Goal: Information Seeking & Learning: Learn about a topic

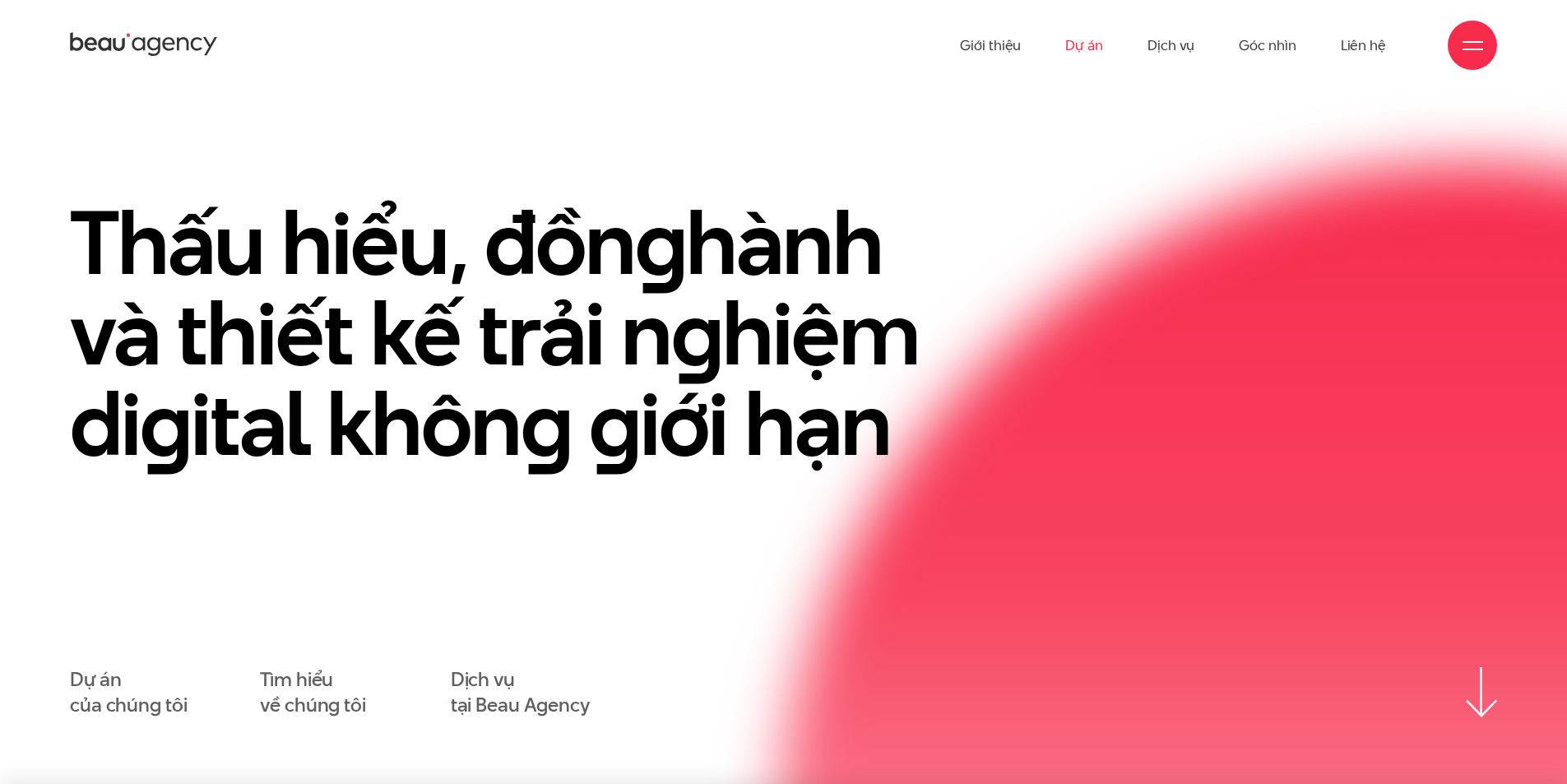
click at [1097, 48] on link "Dự án" at bounding box center [1085, 45] width 38 height 90
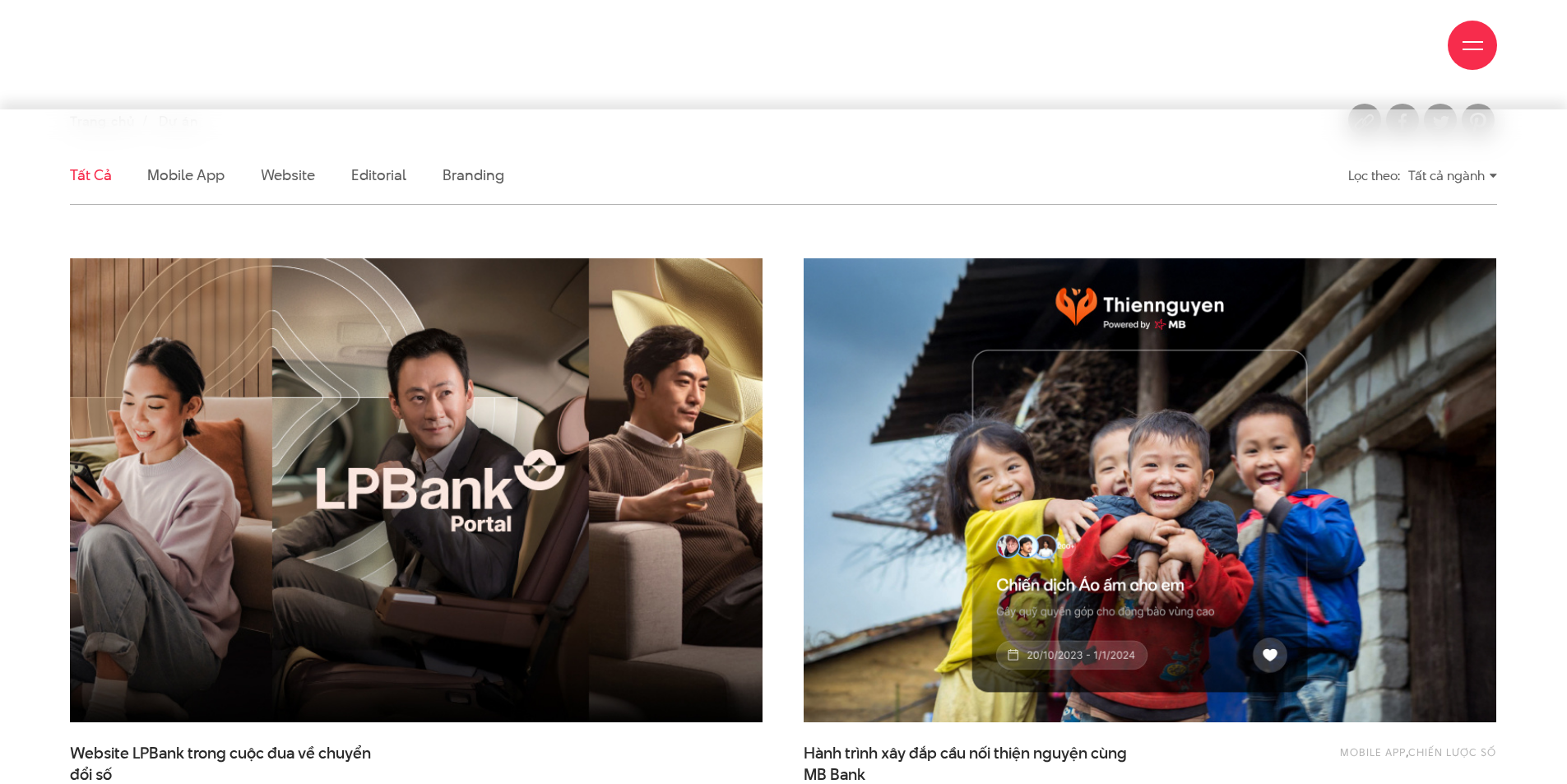
scroll to position [411, 0]
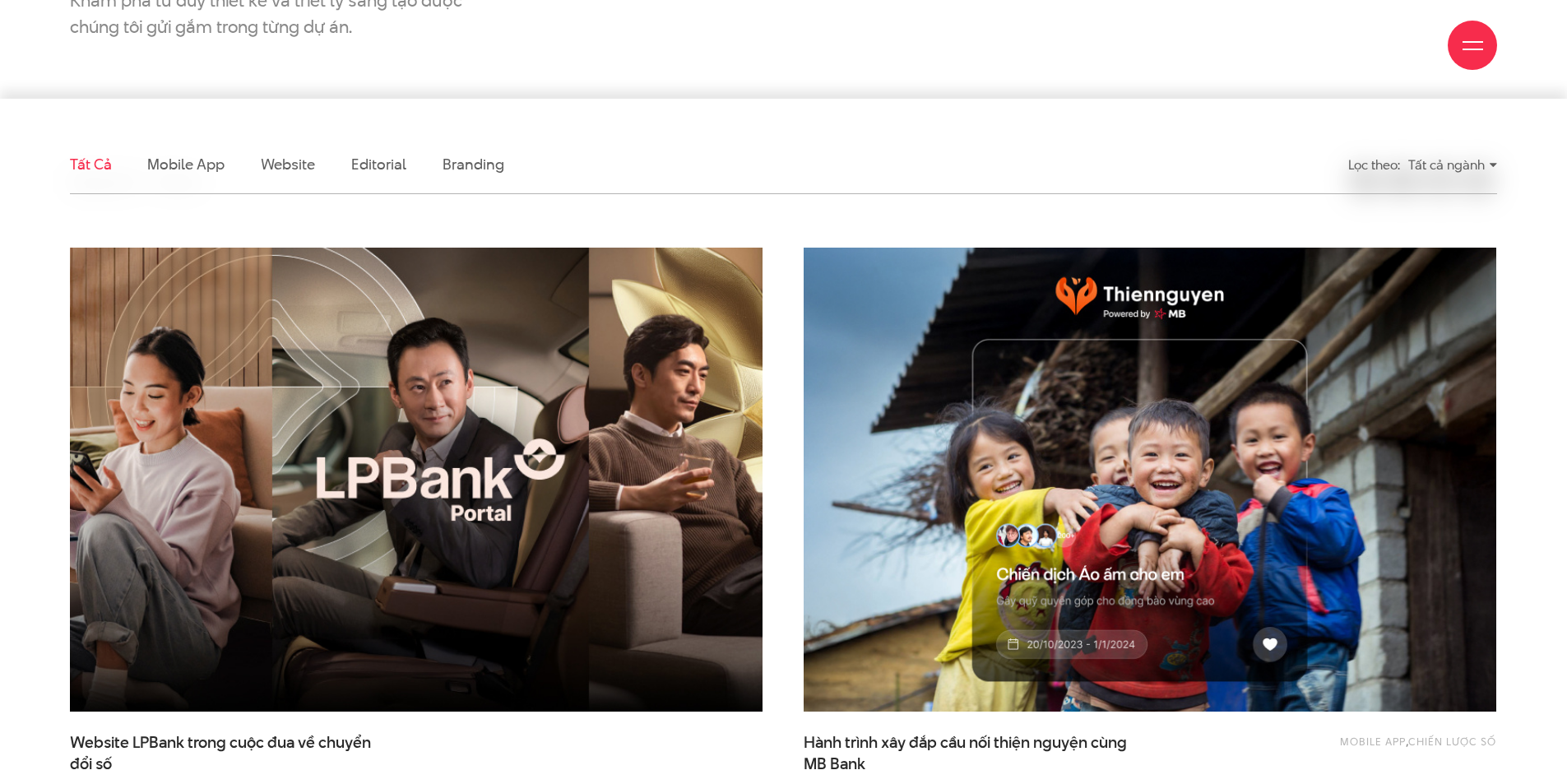
click at [600, 452] on img at bounding box center [416, 480] width 762 height 511
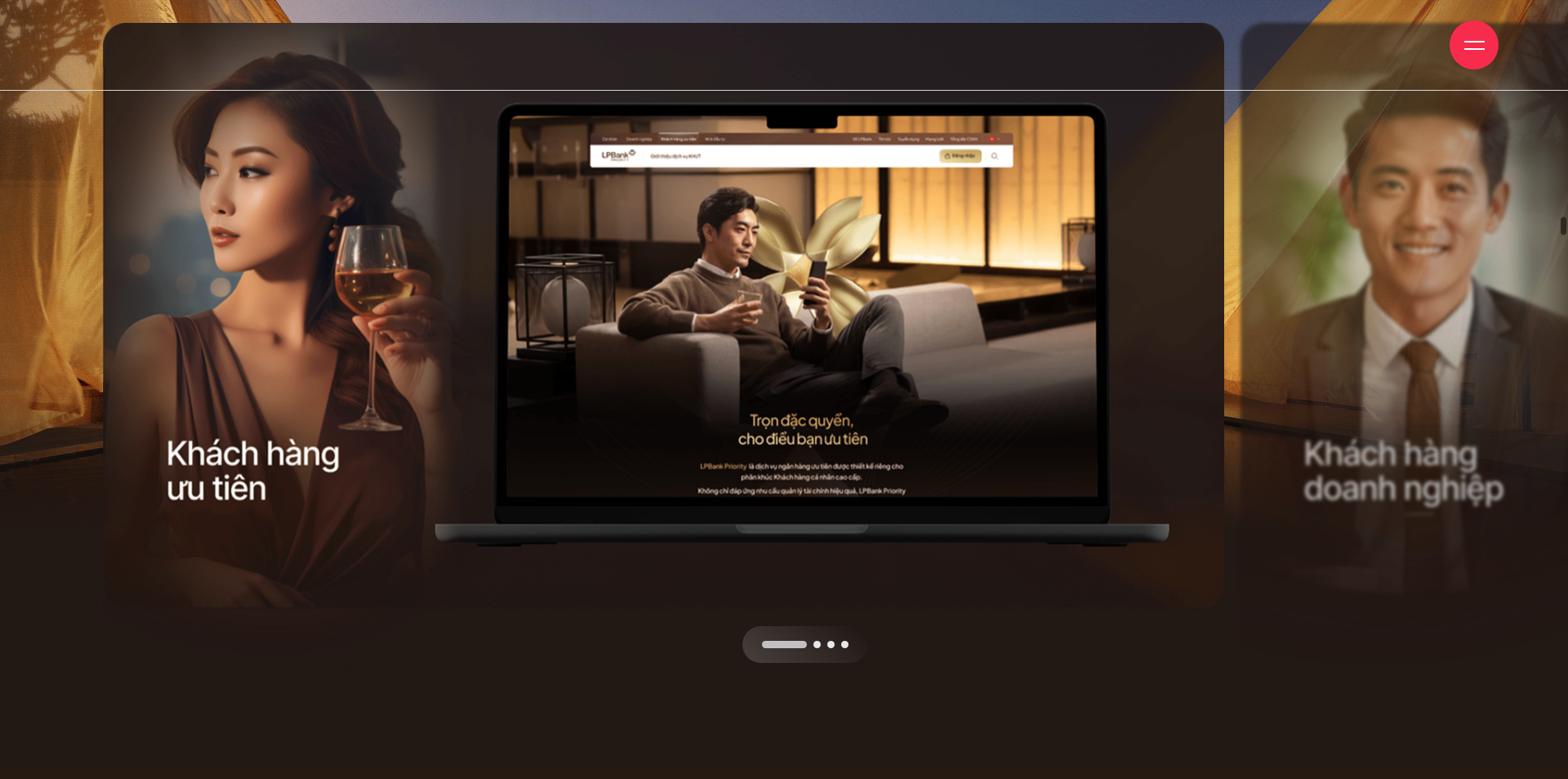
drag, startPoint x: 966, startPoint y: 485, endPoint x: 494, endPoint y: 483, distance: 472.0
click at [496, 663] on div at bounding box center [669, 663] width 1132 height 0
click at [971, 354] on div "Next slide" at bounding box center [952, 341] width 566 height 639
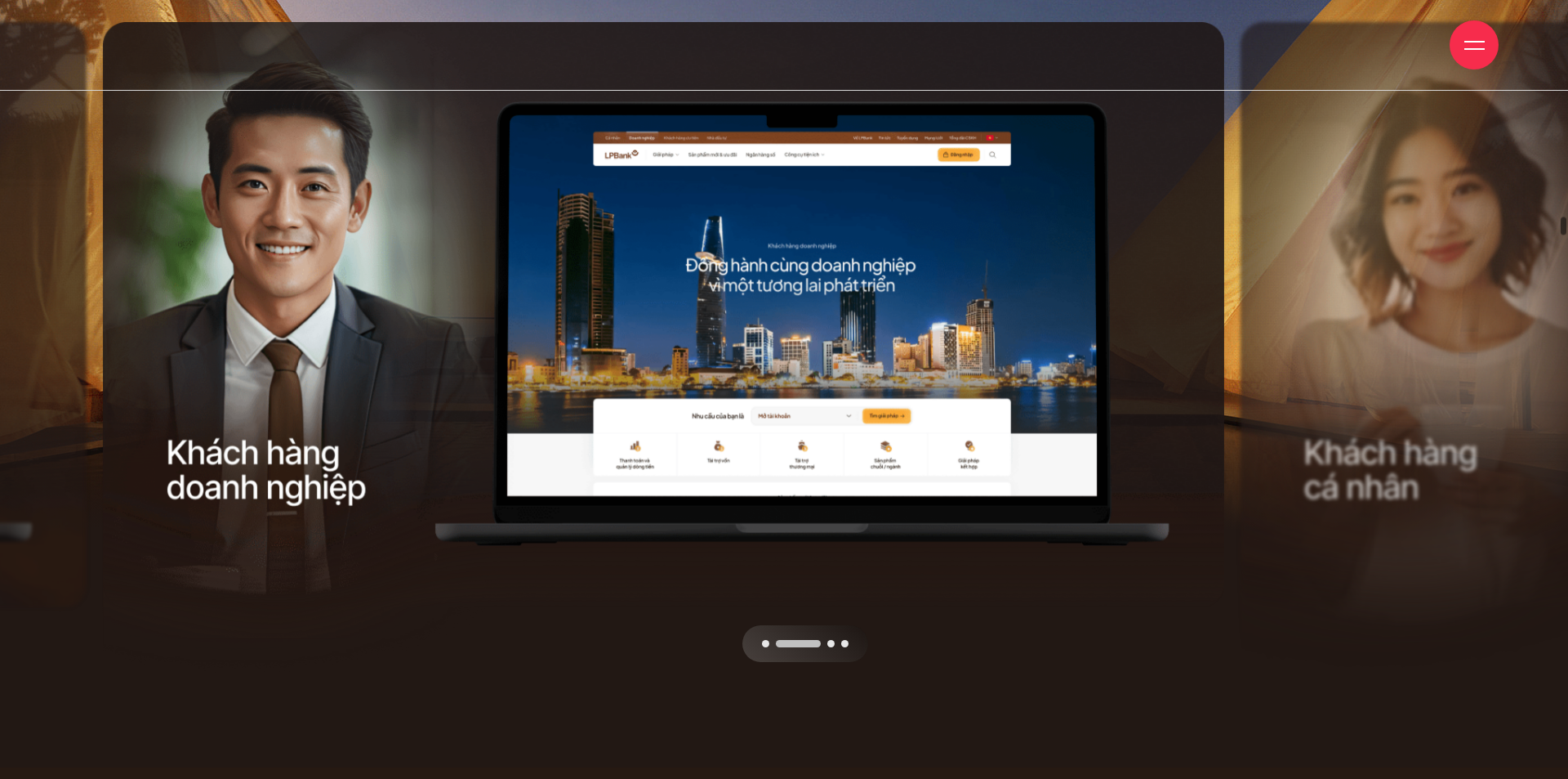
click at [920, 330] on div "Next slide" at bounding box center [952, 341] width 566 height 639
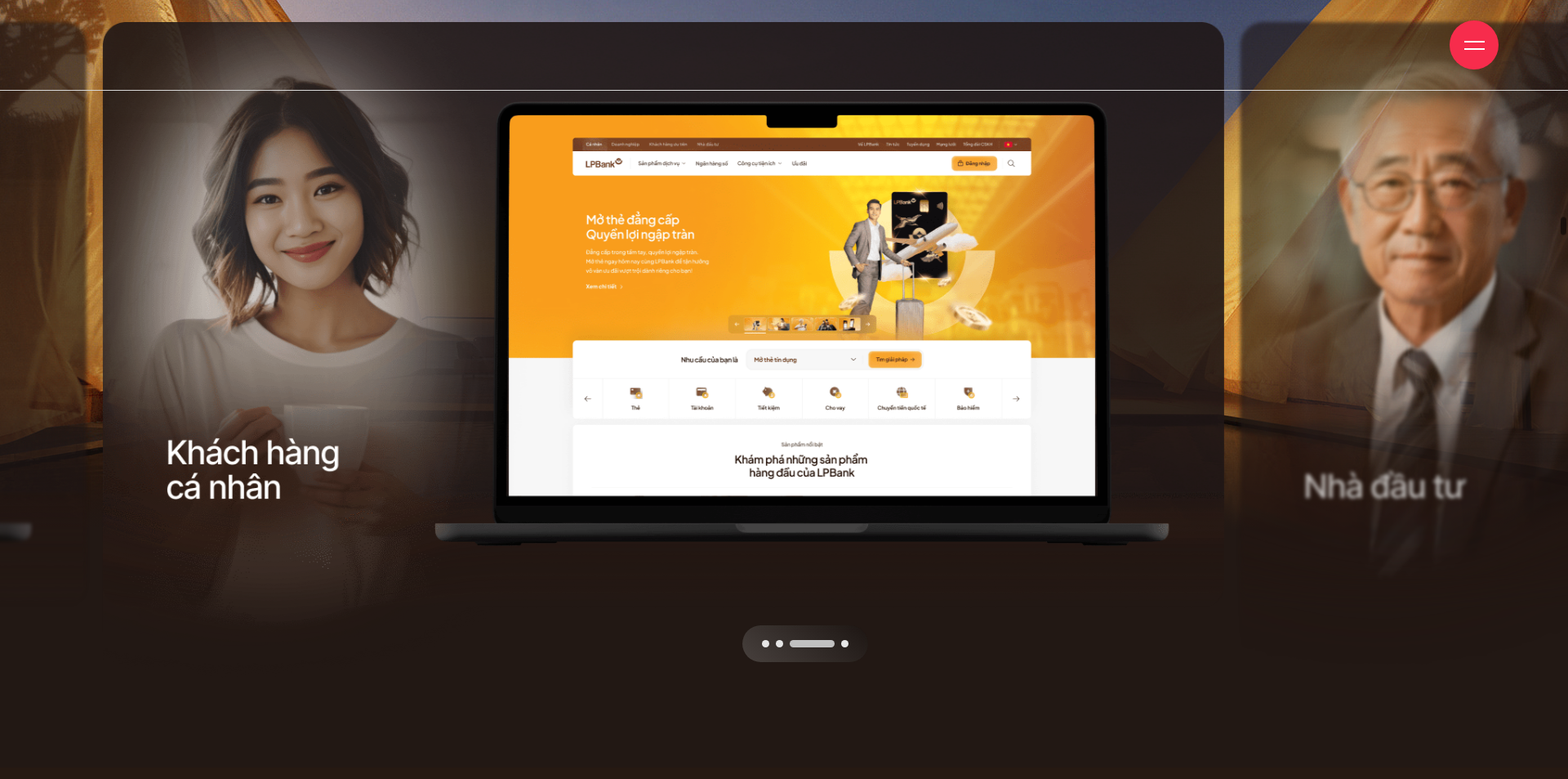
click at [920, 330] on div "Next slide" at bounding box center [952, 341] width 566 height 639
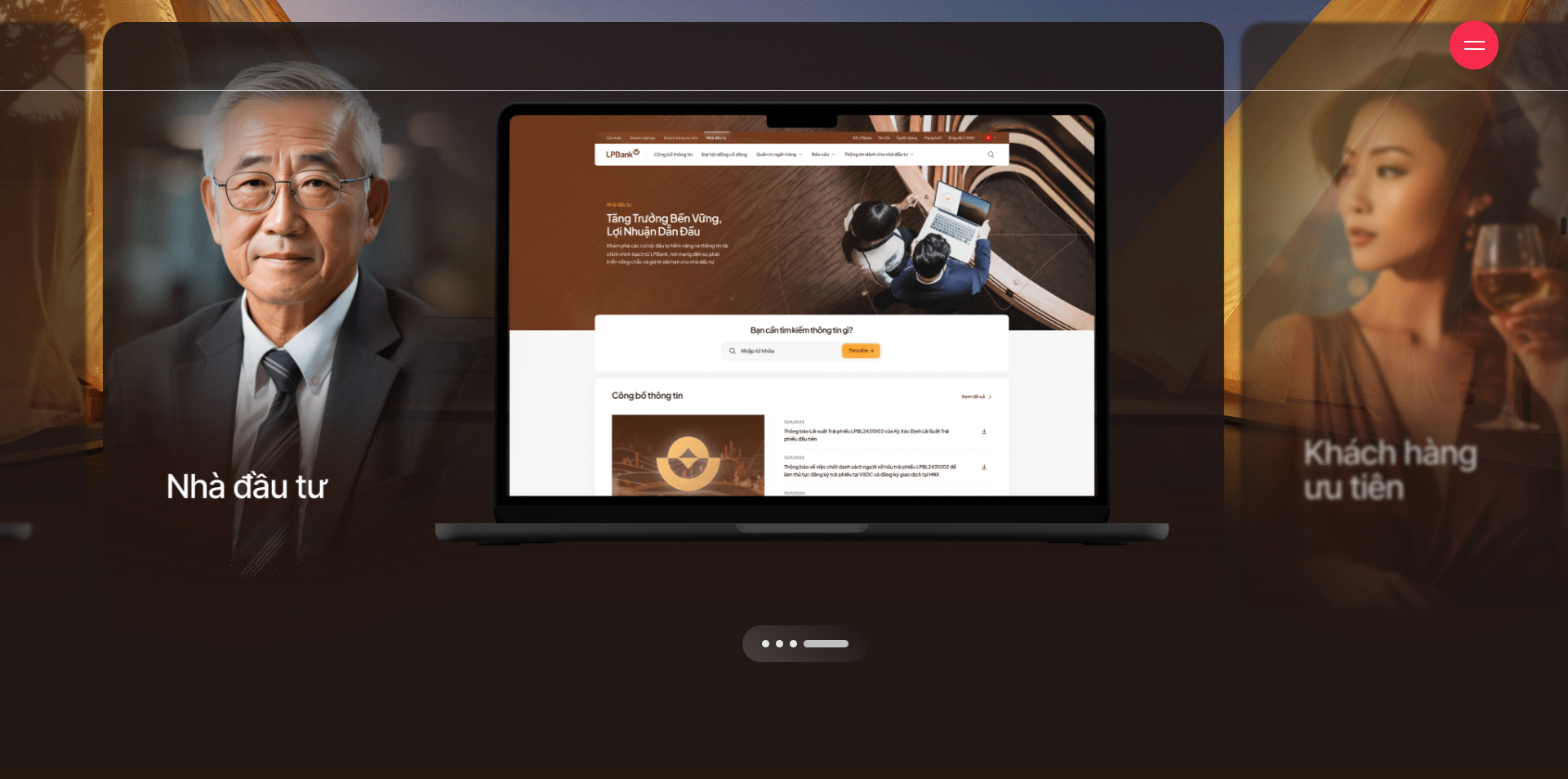
click at [918, 330] on div "Next slide" at bounding box center [952, 341] width 566 height 639
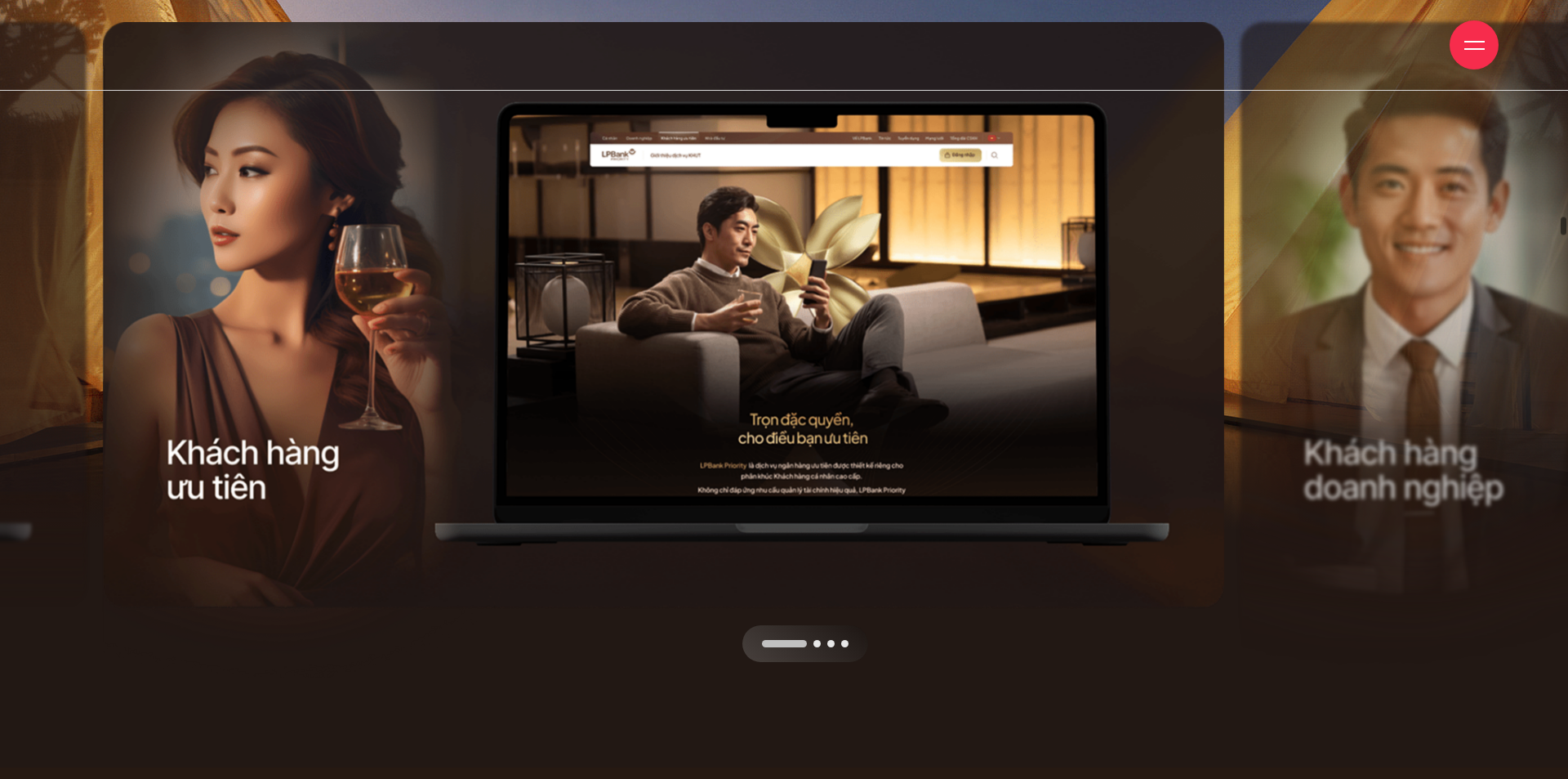
click at [918, 330] on div "Next slide" at bounding box center [952, 341] width 566 height 639
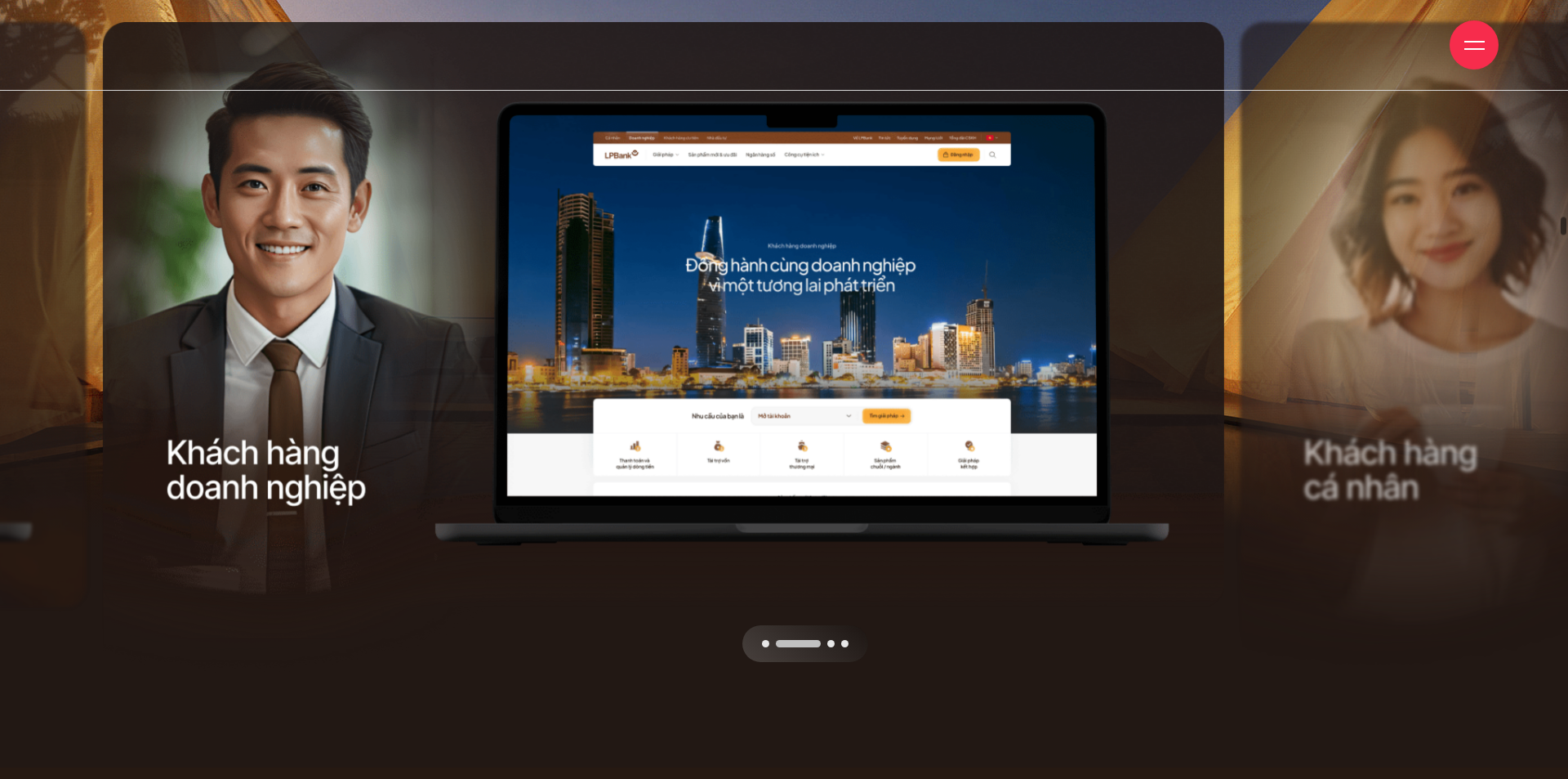
click at [918, 330] on div "Next slide" at bounding box center [952, 341] width 566 height 639
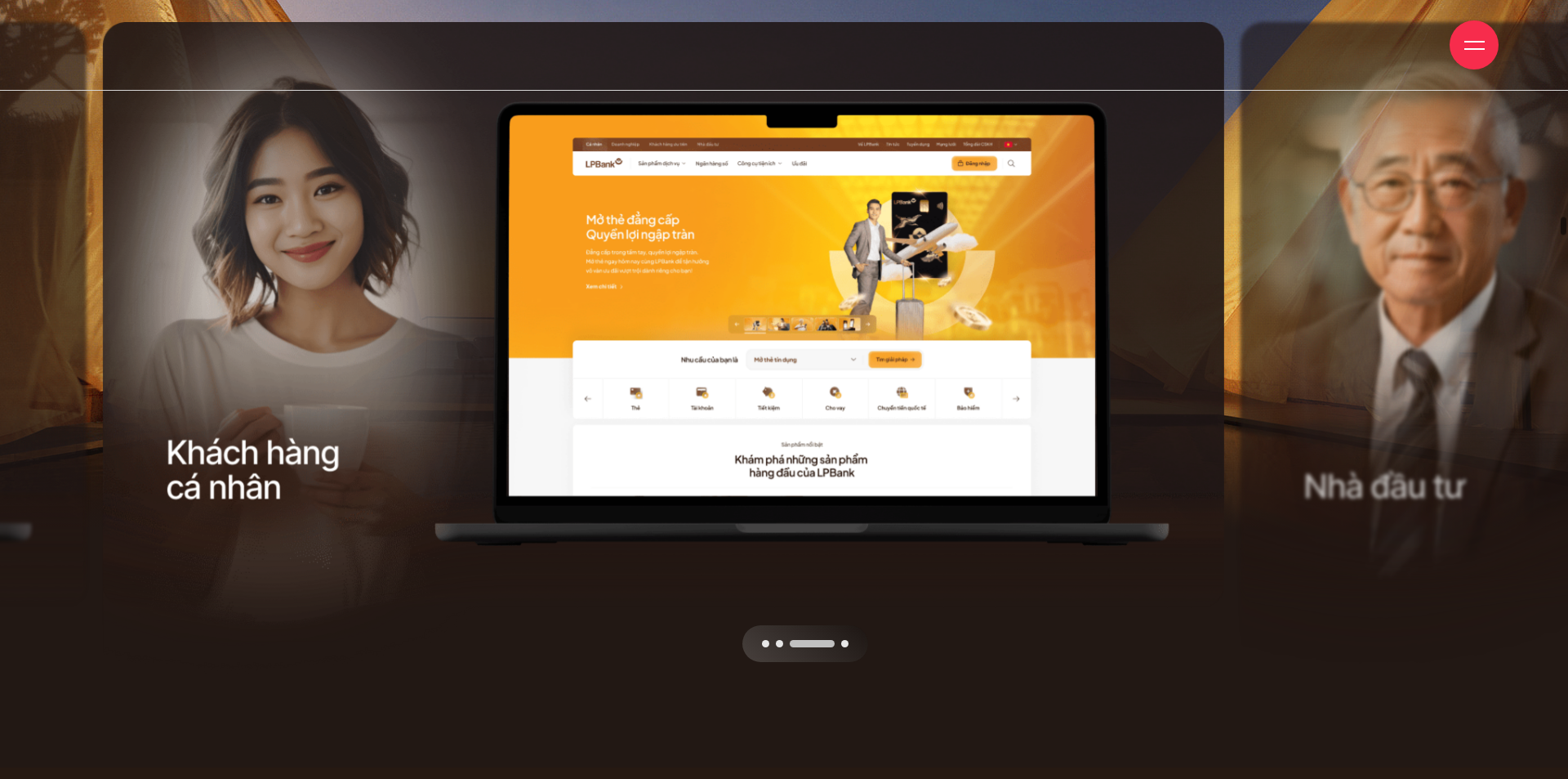
click at [918, 330] on div "Next slide" at bounding box center [952, 341] width 566 height 639
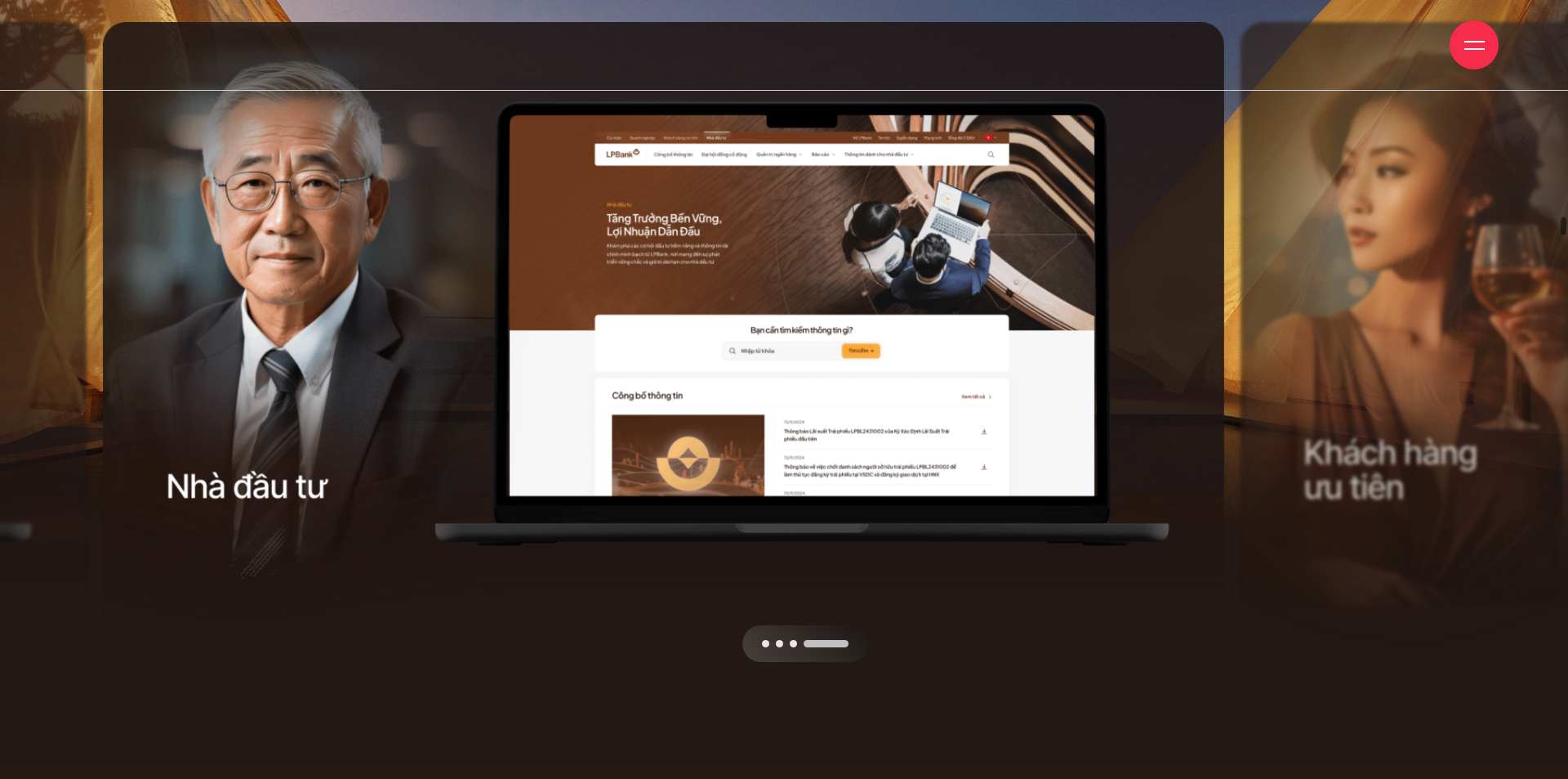
click at [918, 330] on div "Next slide" at bounding box center [952, 341] width 566 height 639
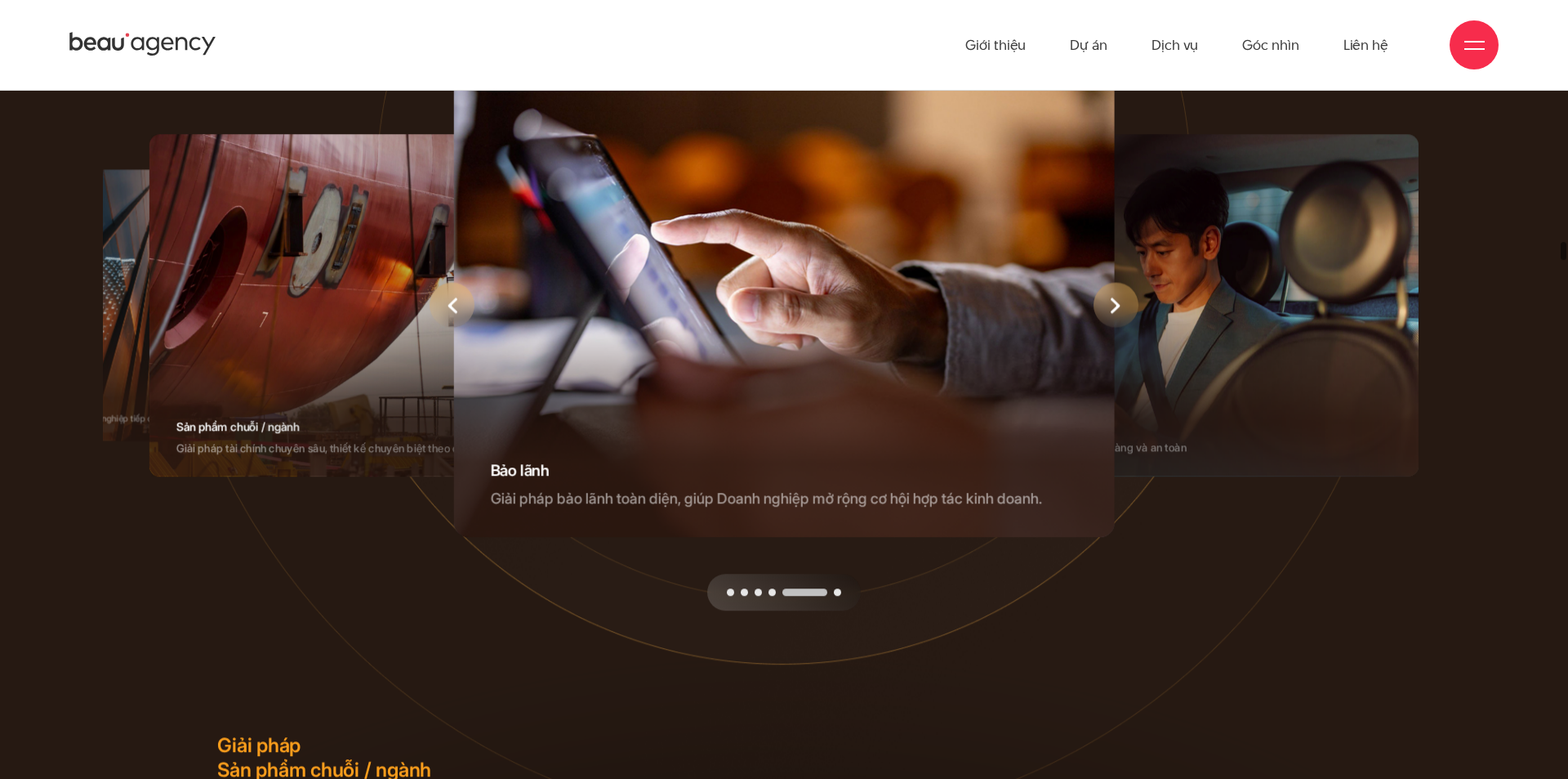
click at [918, 328] on div "5 / 6" at bounding box center [784, 305] width 662 height 463
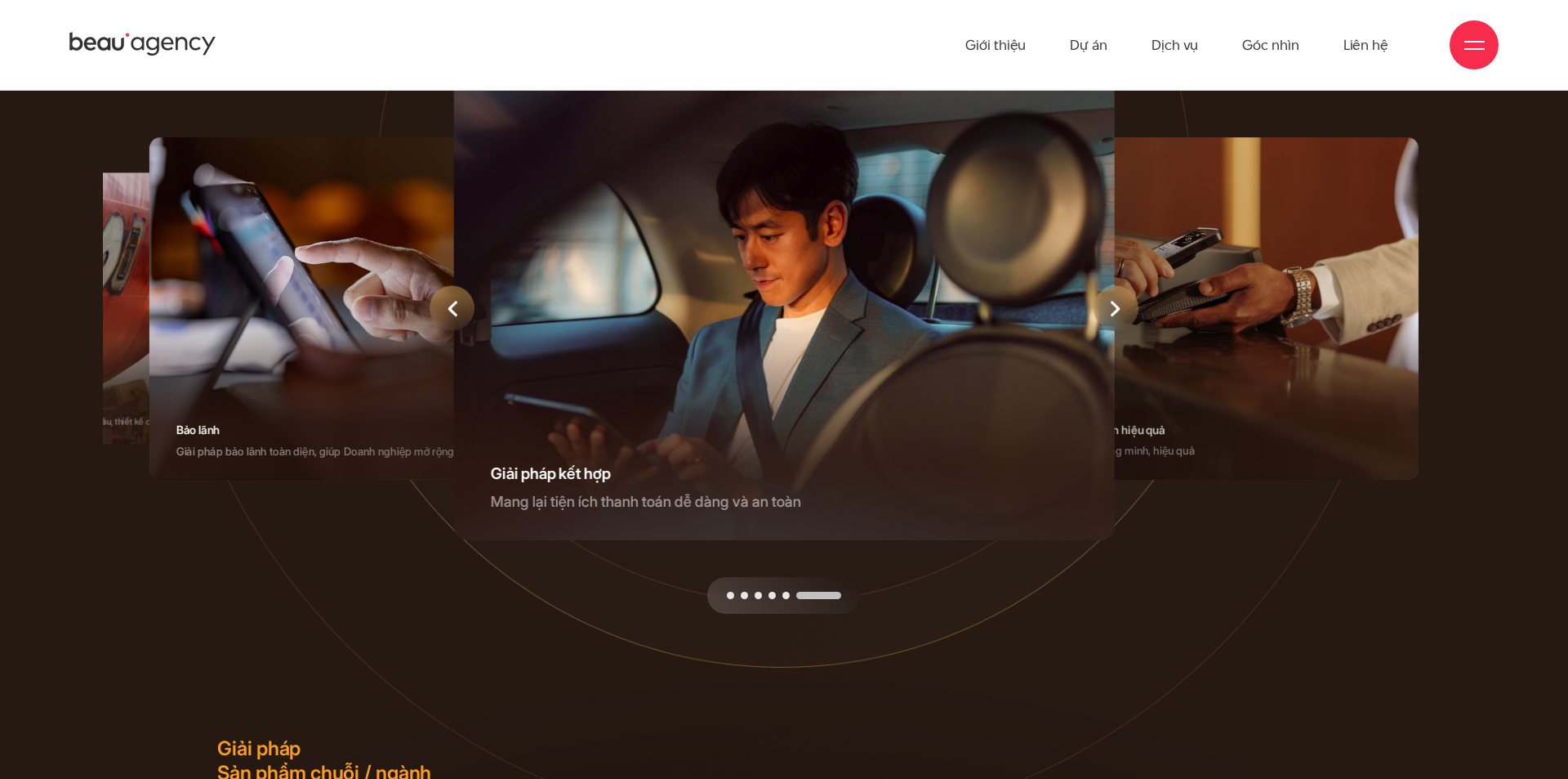
click at [1115, 313] on icon "Next slide" at bounding box center [1115, 309] width 9 height 16
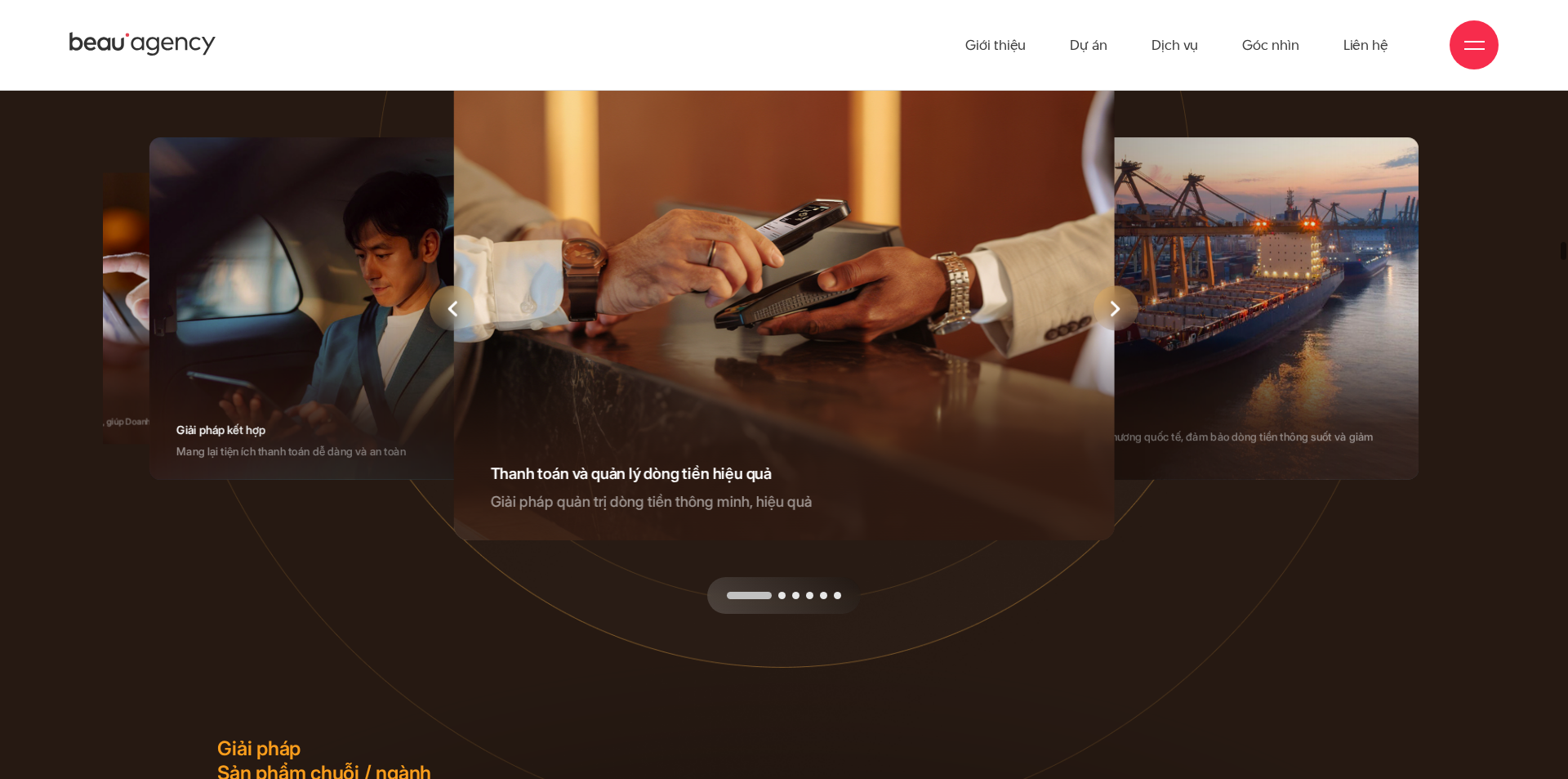
click at [1115, 313] on icon "Next slide" at bounding box center [1115, 309] width 9 height 16
